Goal: Use online tool/utility

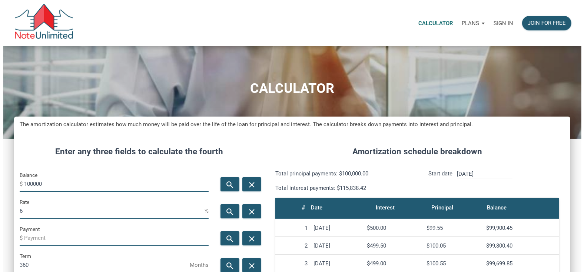
scroll to position [370291, 370106]
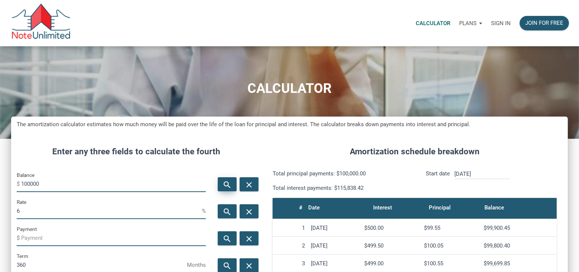
click at [226, 185] on icon "search" at bounding box center [227, 185] width 9 height 9
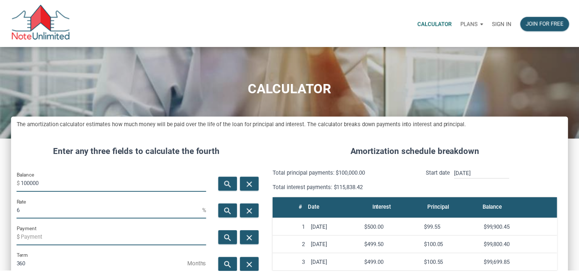
scroll to position [371, 562]
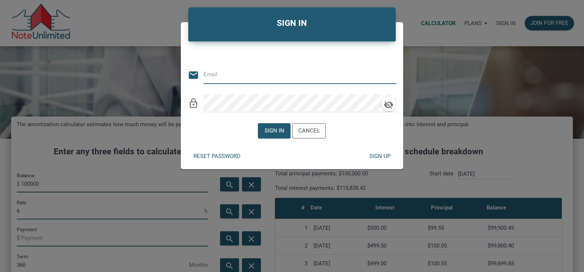
type input "[EMAIL_ADDRESS][DOMAIN_NAME]"
click at [267, 135] on div "Sign in" at bounding box center [275, 131] width 20 height 9
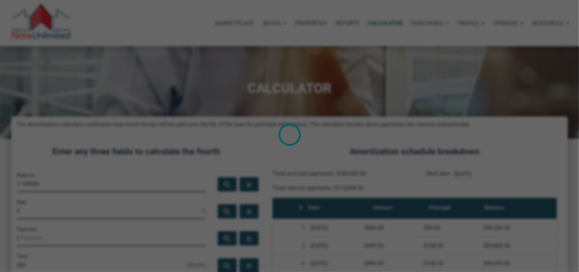
scroll to position [370291, 370106]
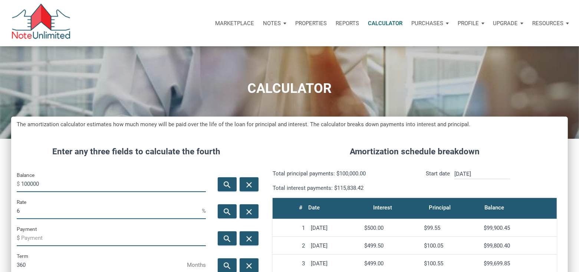
click at [89, 183] on input "100000" at bounding box center [113, 184] width 185 height 17
type input "299000"
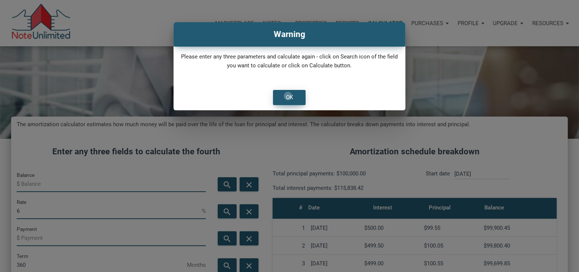
click at [288, 96] on div "OK" at bounding box center [289, 97] width 7 height 9
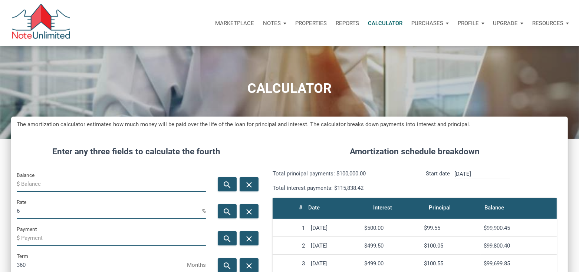
click at [83, 183] on input "Balance" at bounding box center [113, 184] width 185 height 17
type input "299000"
click at [41, 210] on input "6" at bounding box center [109, 211] width 185 height 17
type input "4"
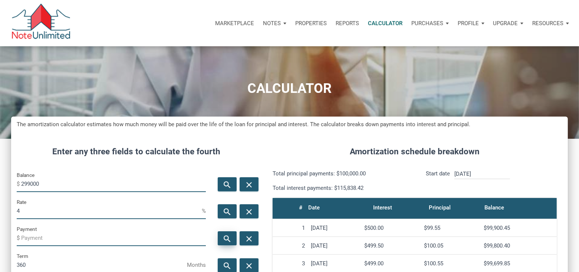
click at [228, 236] on icon "search" at bounding box center [227, 239] width 9 height 9
type input "-1427.47"
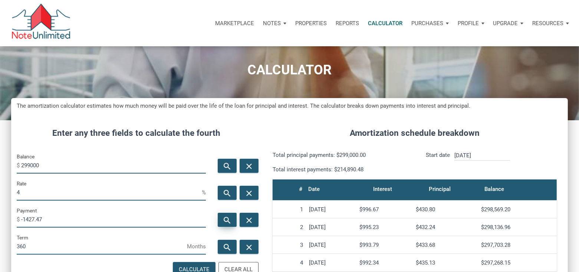
scroll to position [37, 0]
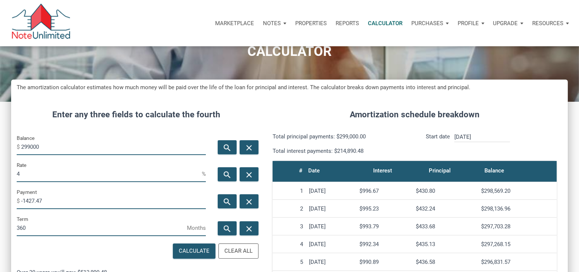
drag, startPoint x: 23, startPoint y: 201, endPoint x: 62, endPoint y: 202, distance: 38.9
click at [62, 202] on input "-1427.47" at bounding box center [113, 201] width 185 height 17
